Goal: Use online tool/utility: Utilize a website feature to perform a specific function

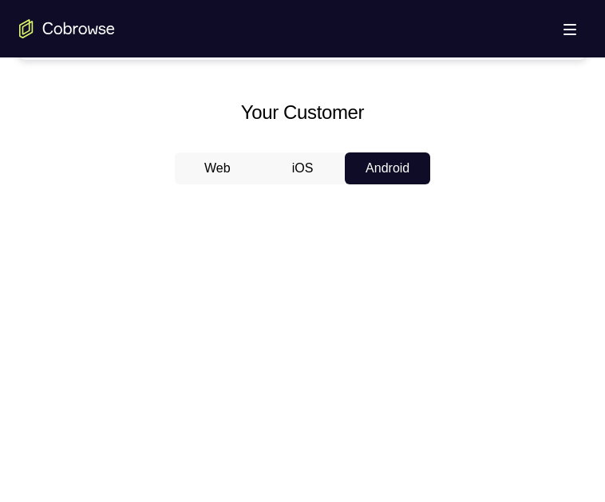
scroll to position [622, 0]
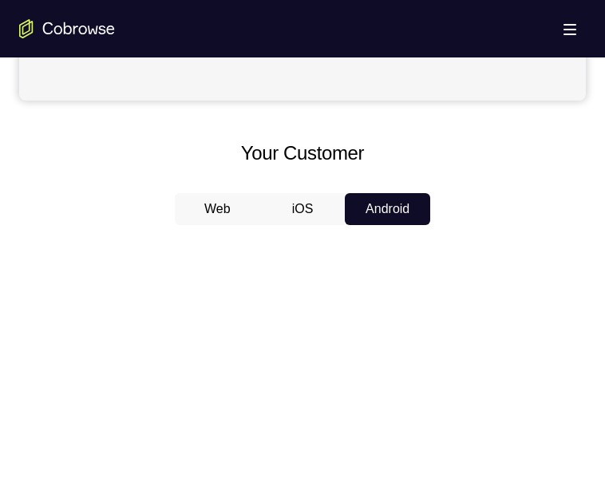
click at [302, 202] on button "iOS" at bounding box center [302, 209] width 85 height 32
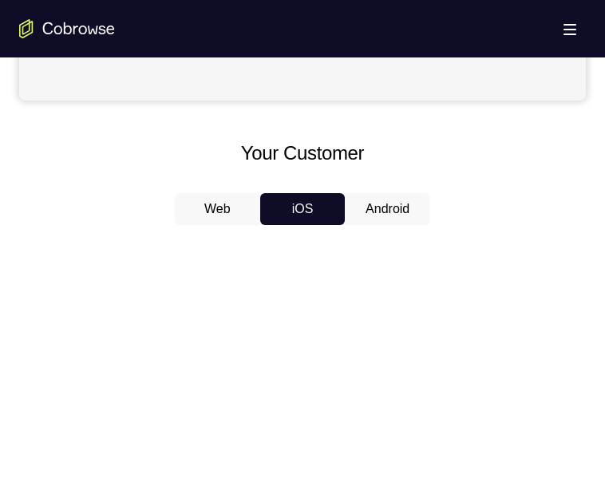
click at [218, 212] on button "Web" at bounding box center [217, 209] width 85 height 32
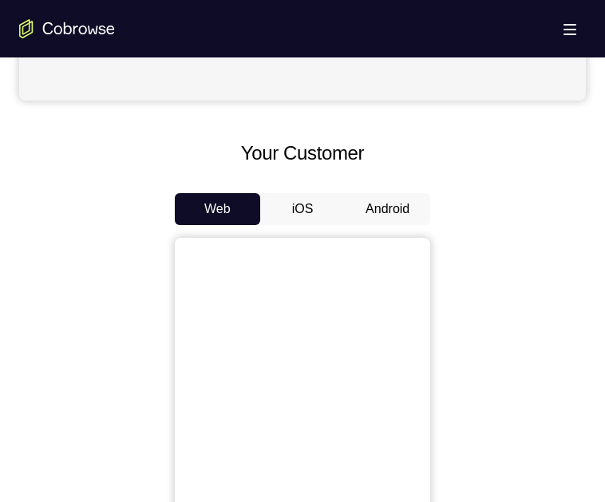
click at [403, 223] on button "Android" at bounding box center [387, 209] width 85 height 32
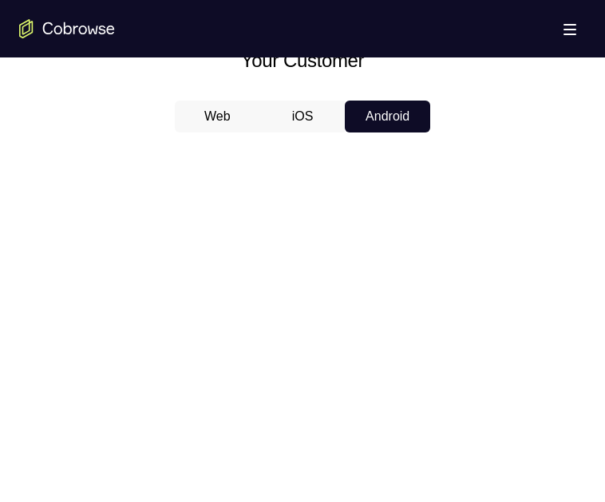
scroll to position [664, 0]
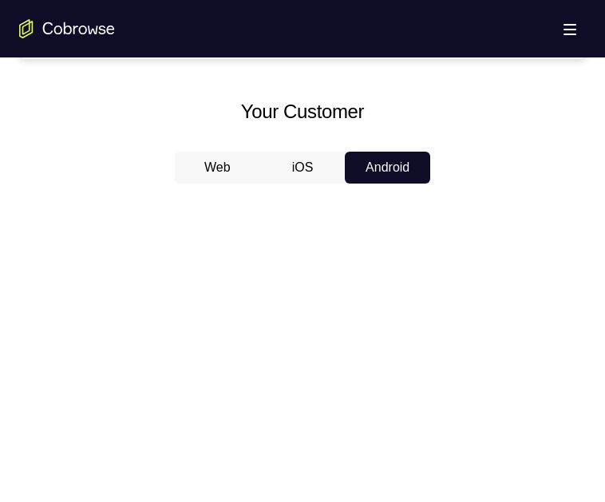
click at [215, 158] on button "Web" at bounding box center [217, 168] width 85 height 32
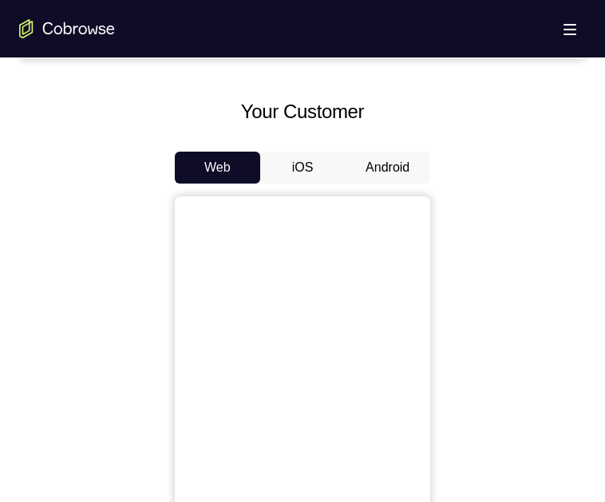
click at [303, 164] on button "iOS" at bounding box center [302, 168] width 85 height 32
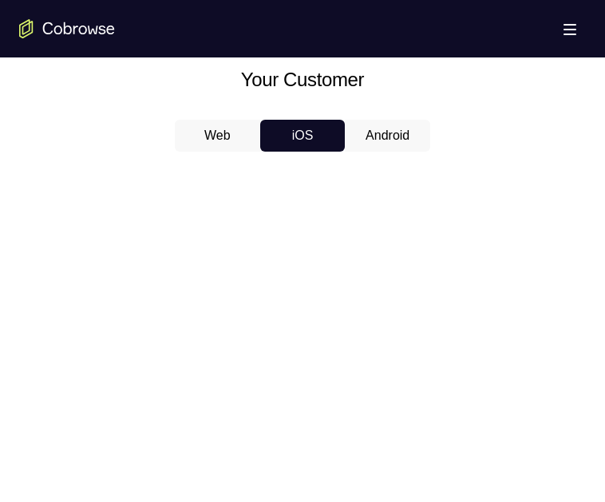
scroll to position [694, 0]
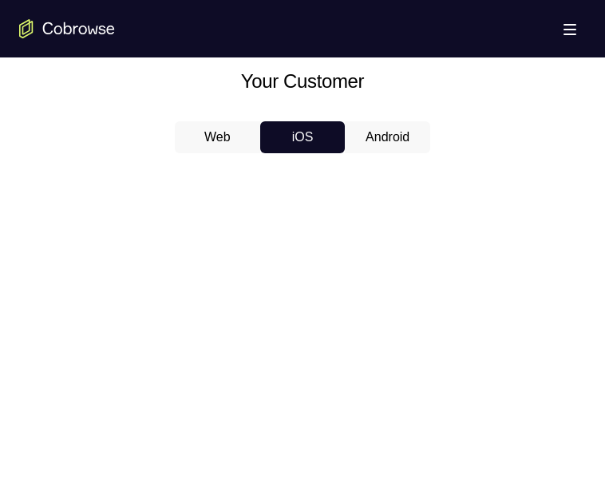
click at [398, 130] on button "Android" at bounding box center [387, 137] width 85 height 32
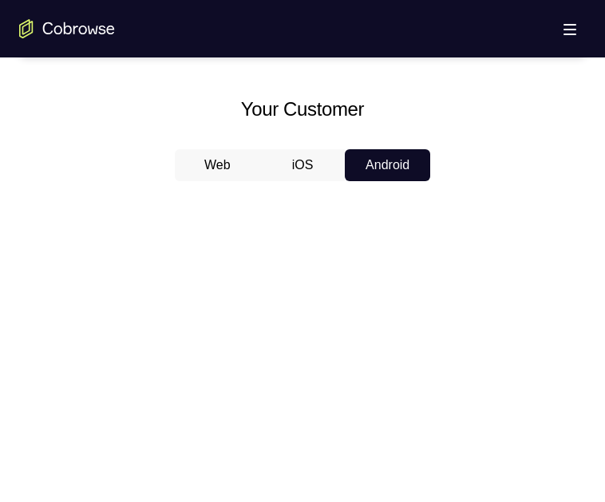
scroll to position [662, 0]
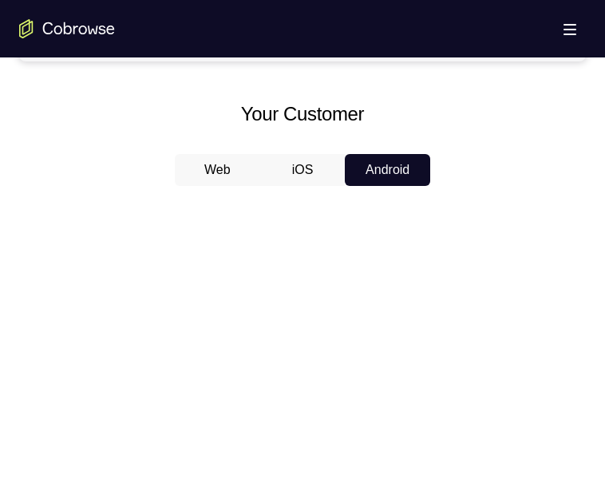
click at [310, 160] on button "iOS" at bounding box center [302, 170] width 85 height 32
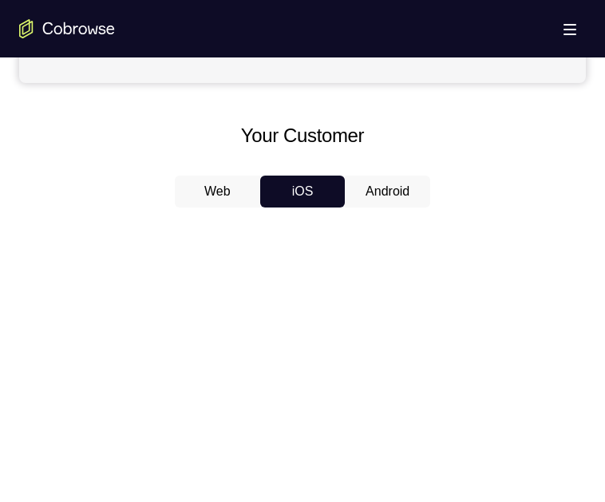
scroll to position [638, 0]
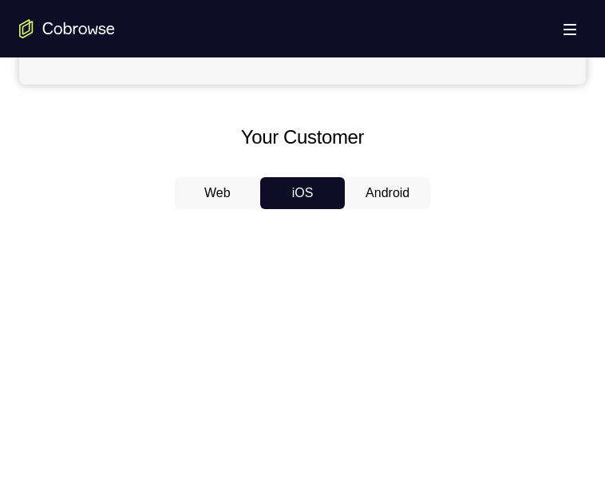
click at [388, 192] on button "Android" at bounding box center [387, 193] width 85 height 32
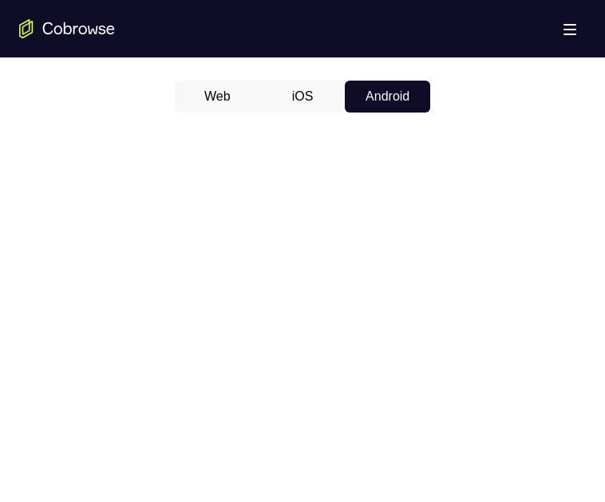
scroll to position [733, 0]
click at [306, 93] on button "iOS" at bounding box center [302, 99] width 85 height 32
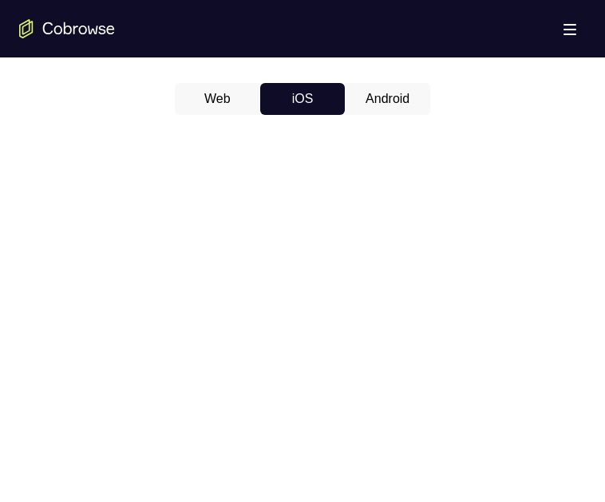
click at [381, 93] on button "Android" at bounding box center [387, 99] width 85 height 32
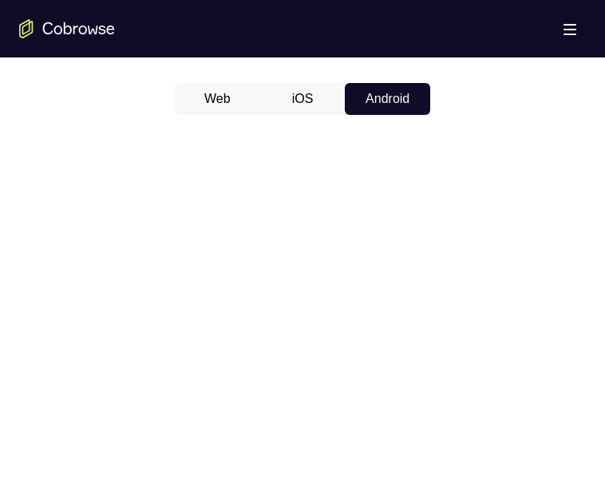
click at [227, 105] on button "Web" at bounding box center [217, 99] width 85 height 32
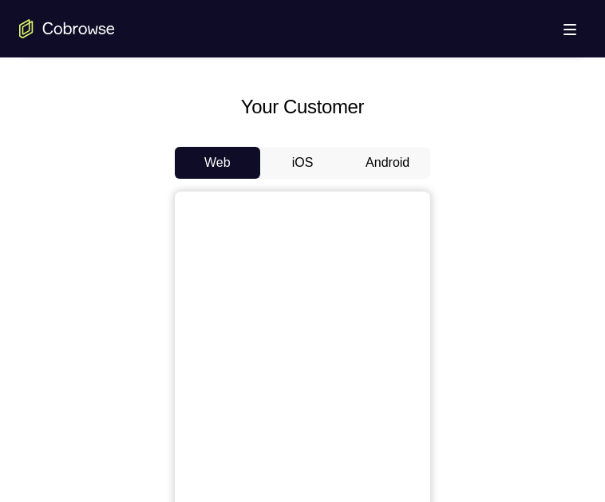
scroll to position [668, 0]
click at [299, 157] on button "iOS" at bounding box center [302, 164] width 85 height 32
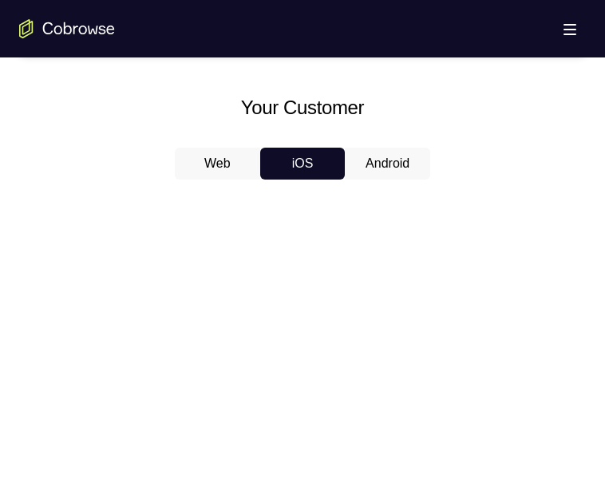
click at [371, 160] on button "Android" at bounding box center [387, 164] width 85 height 32
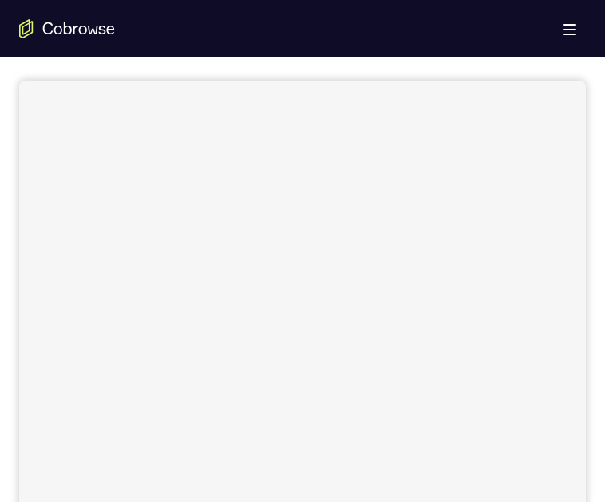
scroll to position [0, 0]
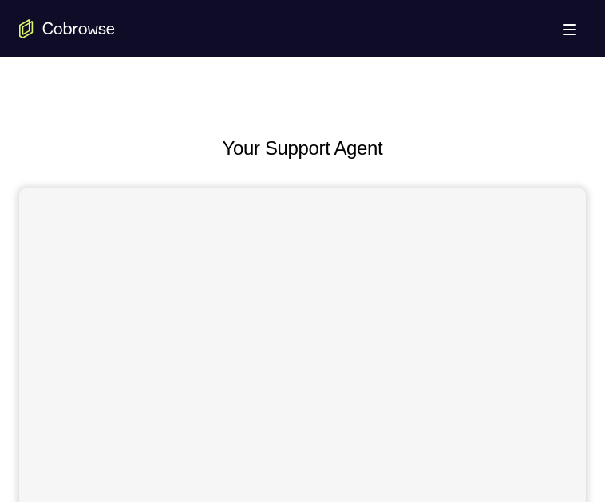
click at [575, 34] on span at bounding box center [569, 35] width 13 height 2
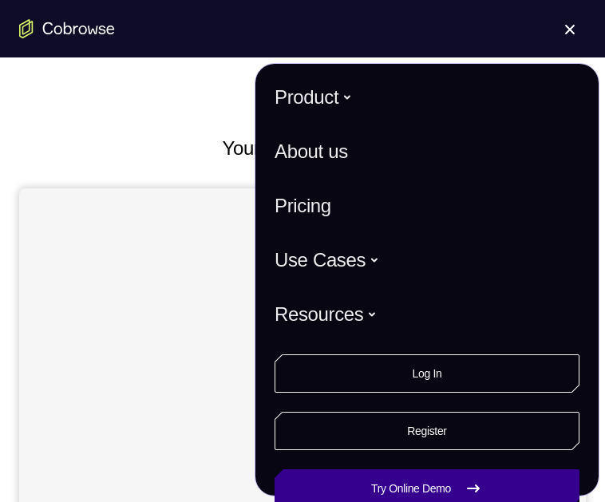
click at [346, 490] on link "Try Online Demo" at bounding box center [427, 488] width 305 height 38
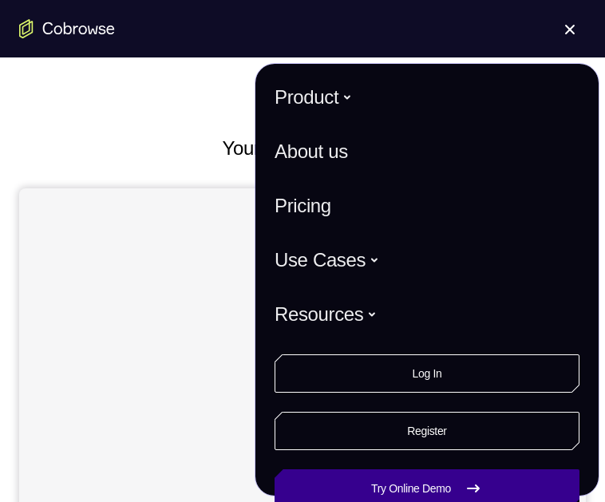
click at [318, 493] on link "Try Online Demo" at bounding box center [427, 488] width 305 height 38
click at [316, 486] on link "Try Online Demo" at bounding box center [427, 488] width 305 height 38
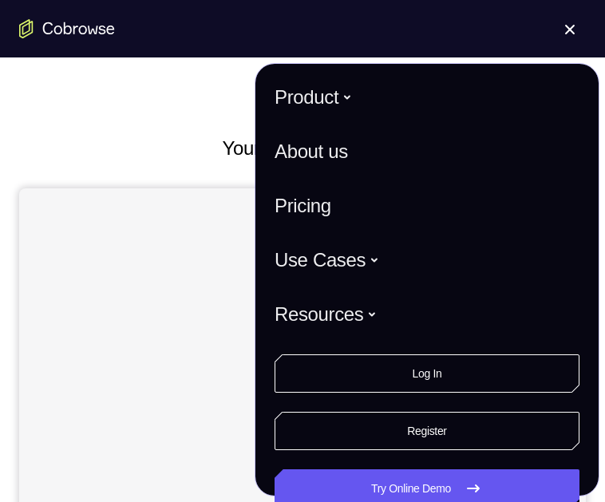
click at [578, 27] on button "Open main menu" at bounding box center [570, 29] width 32 height 32
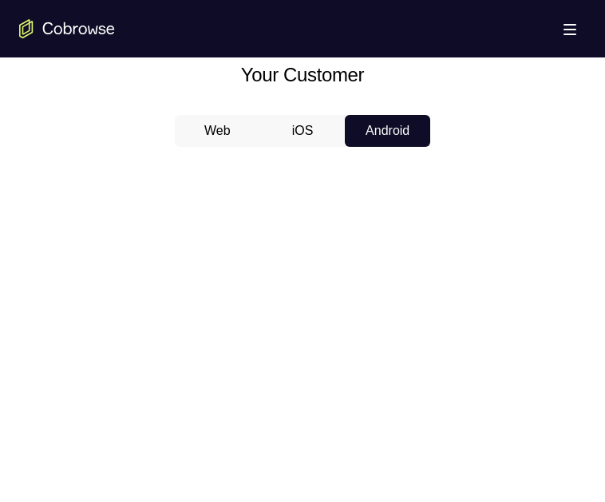
scroll to position [701, 0]
click at [302, 124] on button "iOS" at bounding box center [302, 130] width 85 height 32
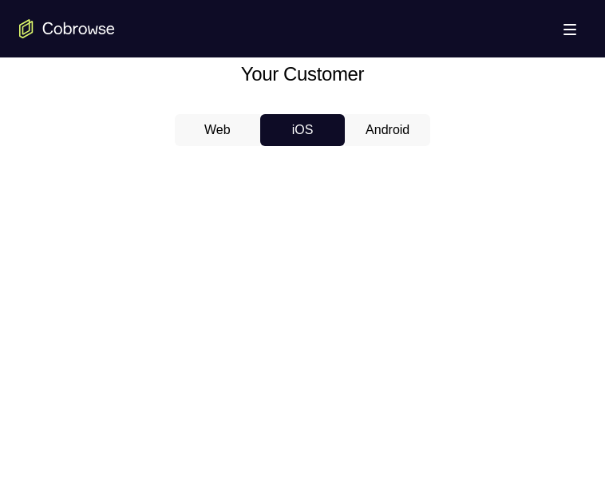
click at [225, 128] on button "Web" at bounding box center [217, 130] width 85 height 32
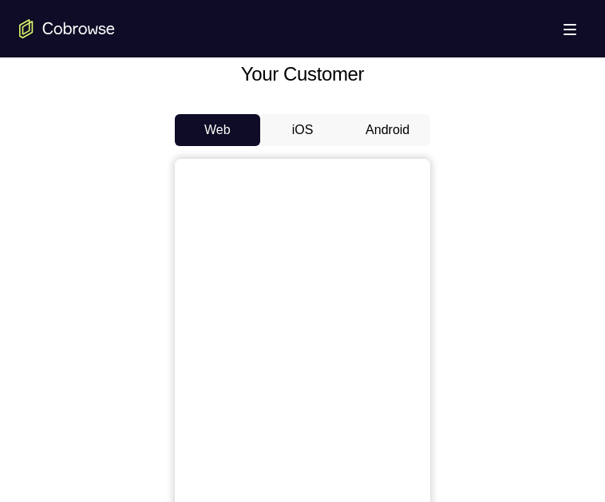
click at [302, 132] on button "iOS" at bounding box center [302, 130] width 85 height 32
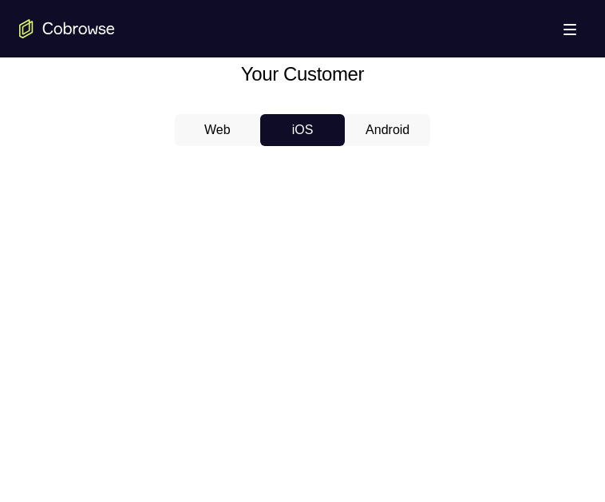
scroll to position [701, 0]
click at [381, 128] on button "Android" at bounding box center [387, 131] width 85 height 32
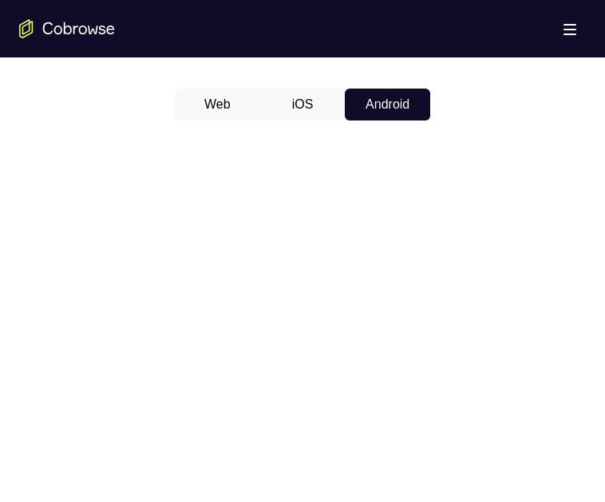
scroll to position [735, 0]
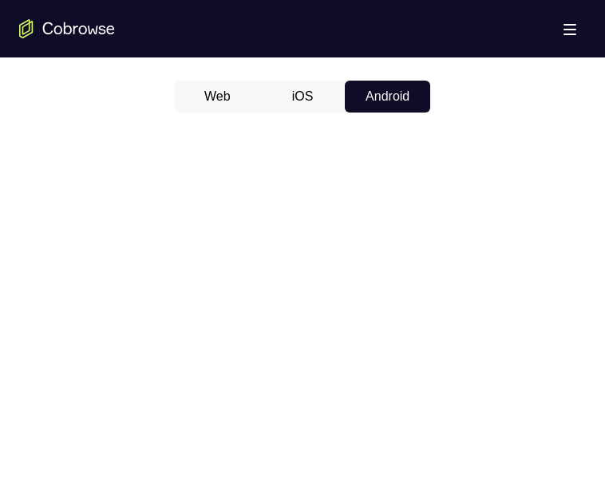
click at [310, 93] on button "iOS" at bounding box center [302, 97] width 85 height 32
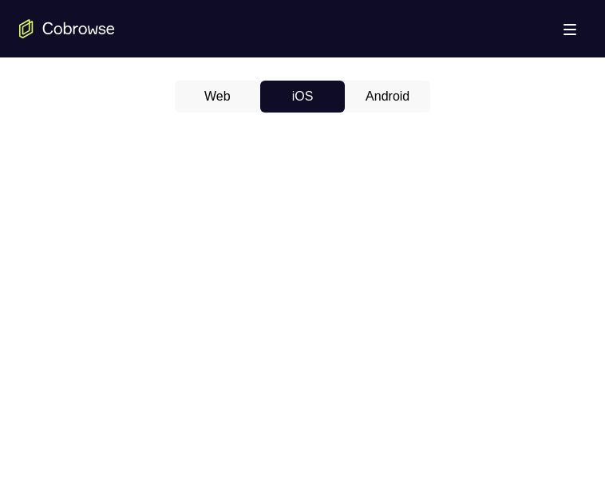
click at [402, 100] on button "Android" at bounding box center [387, 97] width 85 height 32
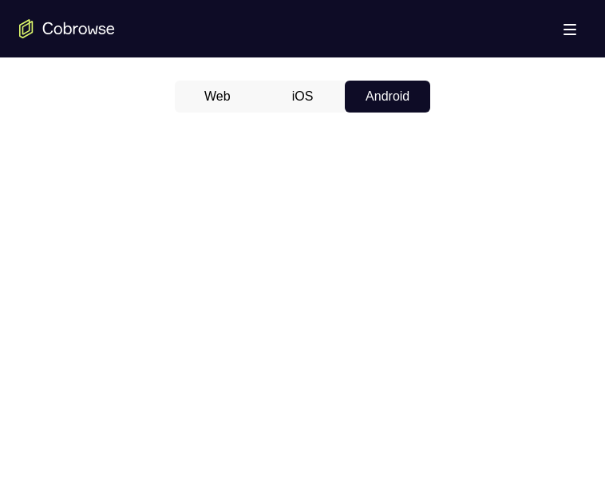
click at [301, 88] on button "iOS" at bounding box center [302, 97] width 85 height 32
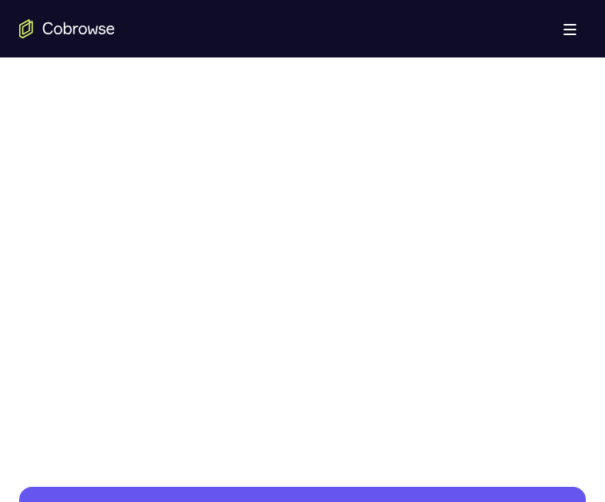
scroll to position [946, 0]
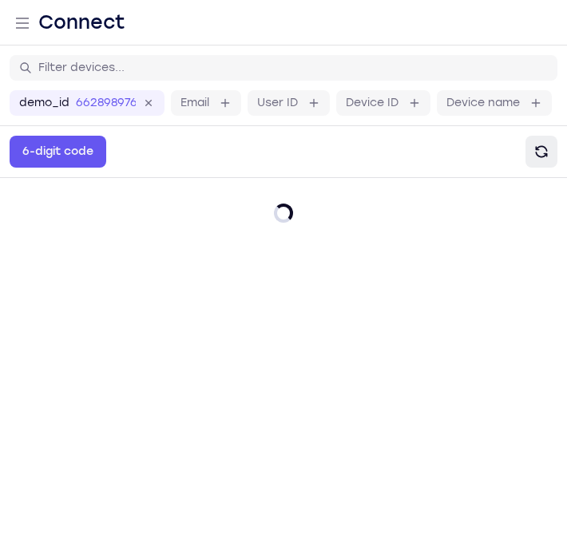
click at [539, 144] on icon "Refresh" at bounding box center [541, 152] width 16 height 16
click at [552, 160] on button "Refresh" at bounding box center [541, 152] width 32 height 32
